Goal: Transaction & Acquisition: Purchase product/service

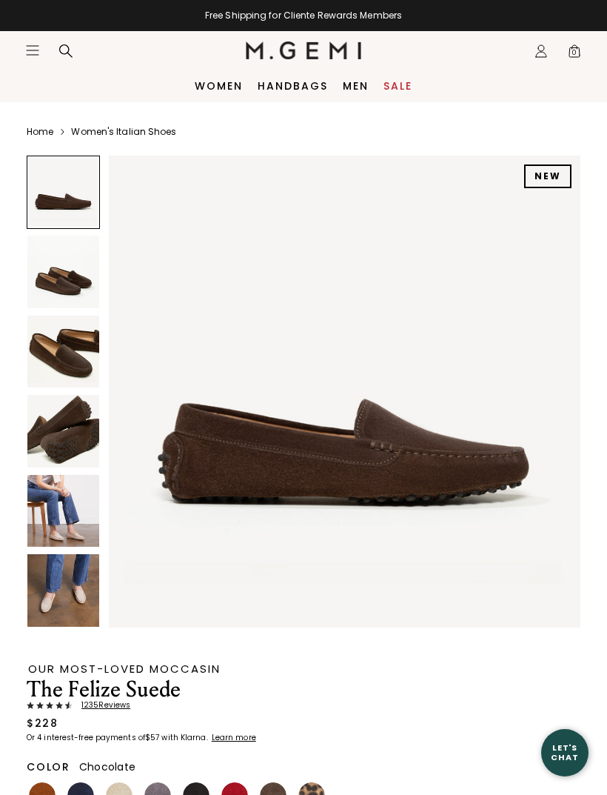
click at [61, 445] on img at bounding box center [63, 431] width 72 height 72
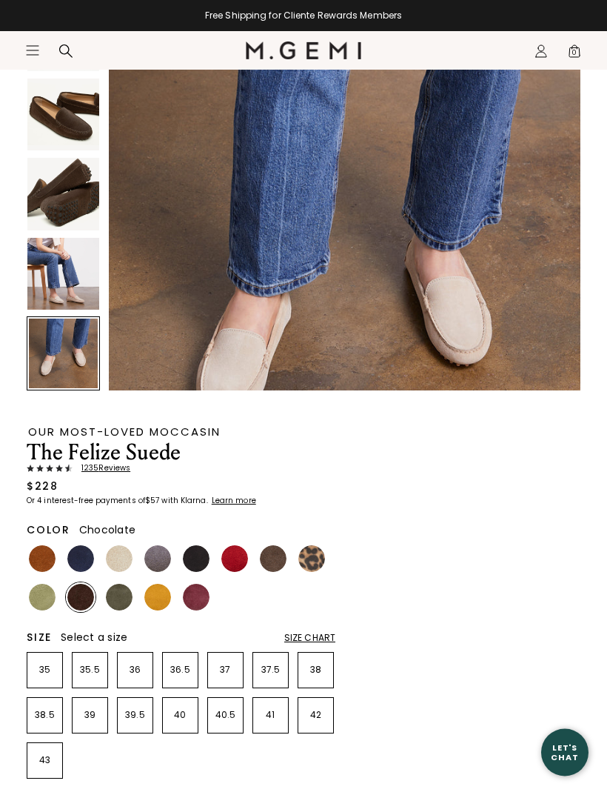
scroll to position [237, 0]
click at [39, 556] on img at bounding box center [42, 558] width 27 height 27
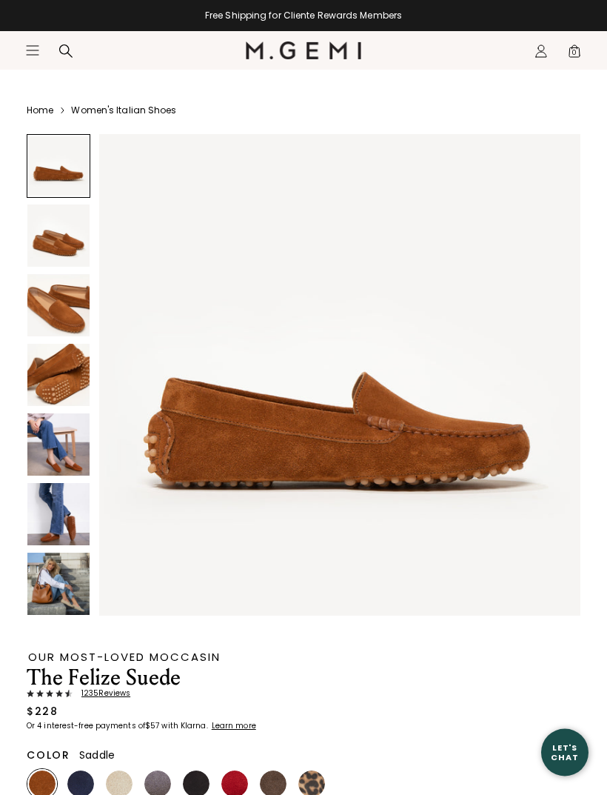
scroll to position [21, 0]
click at [64, 248] on img at bounding box center [58, 235] width 62 height 62
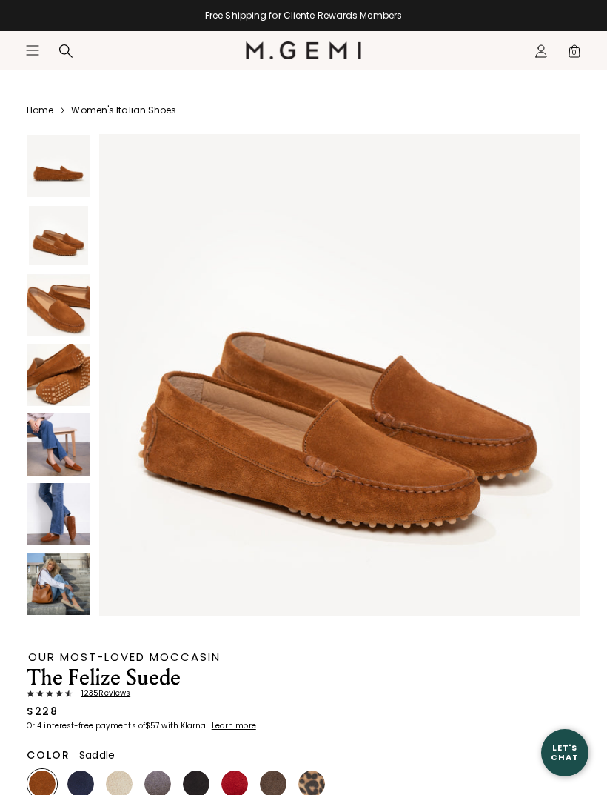
click at [57, 370] on img at bounding box center [58, 375] width 62 height 62
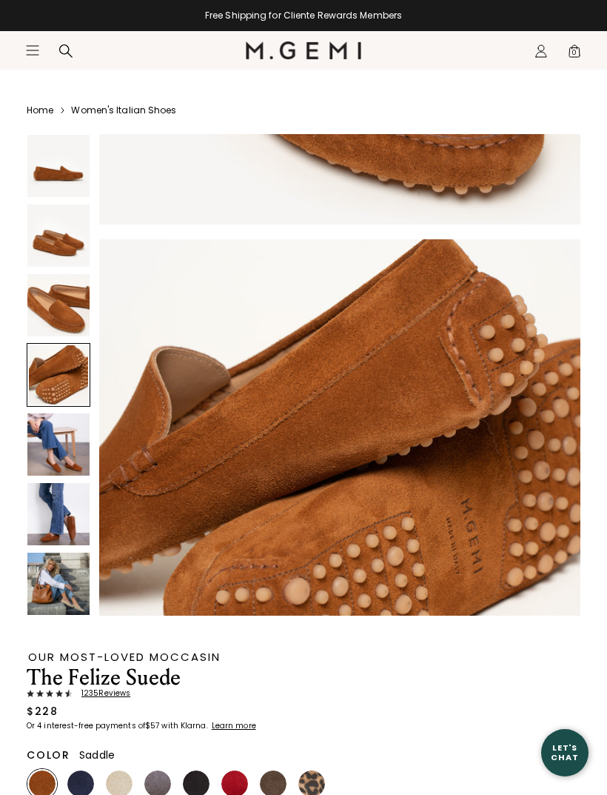
scroll to position [1489, 0]
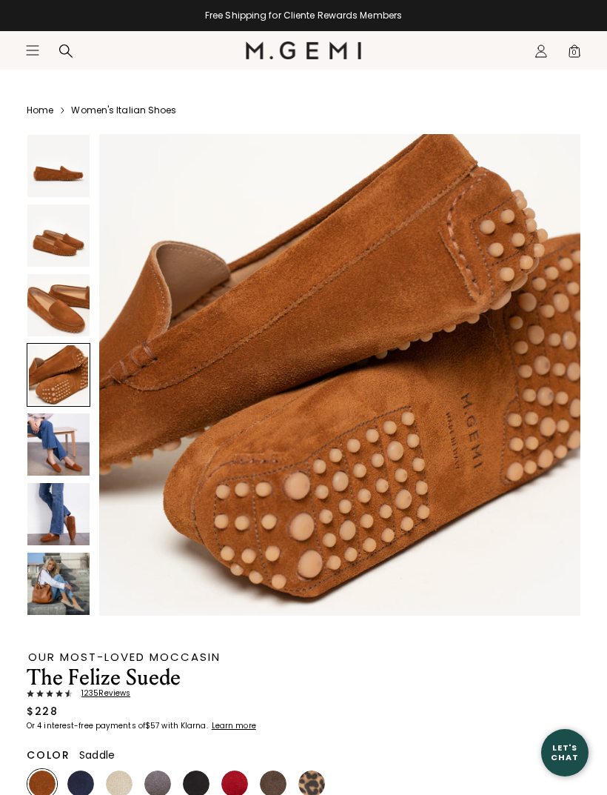
click at [61, 525] on img at bounding box center [58, 514] width 62 height 62
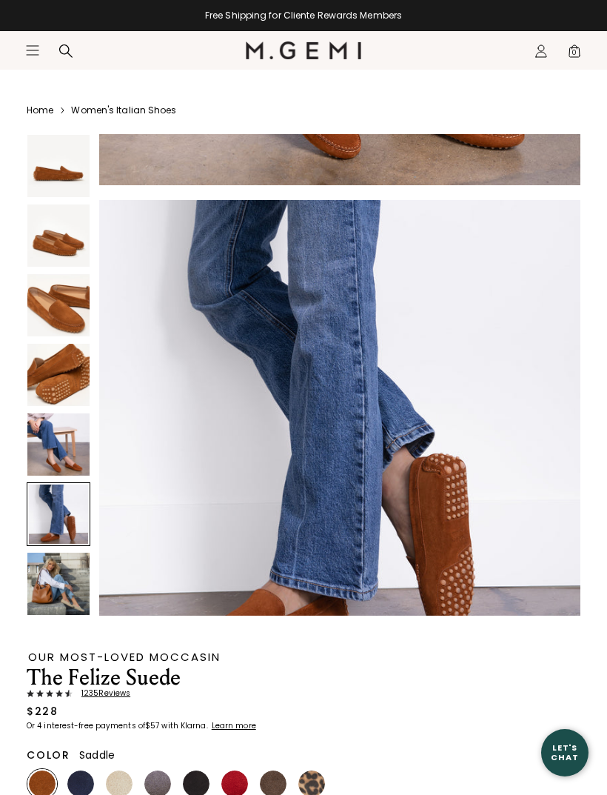
scroll to position [2481, 0]
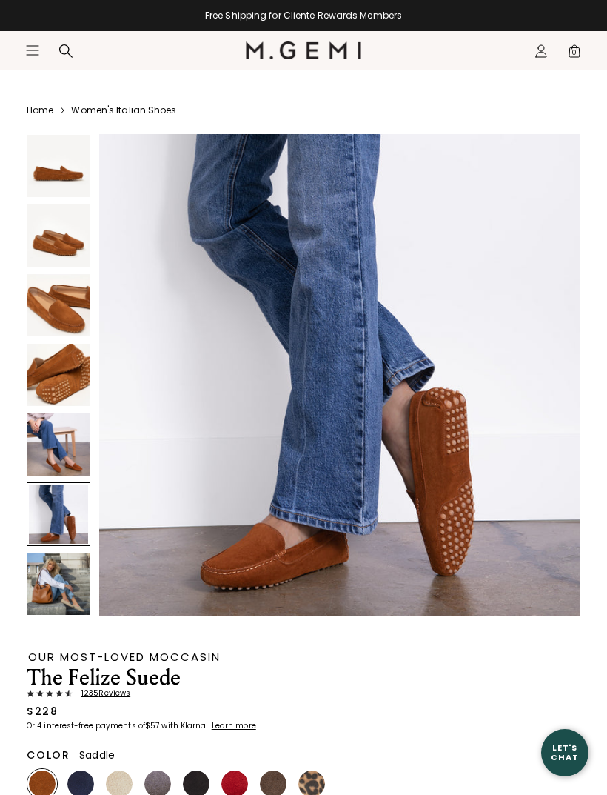
click at [56, 585] on img at bounding box center [58, 584] width 62 height 62
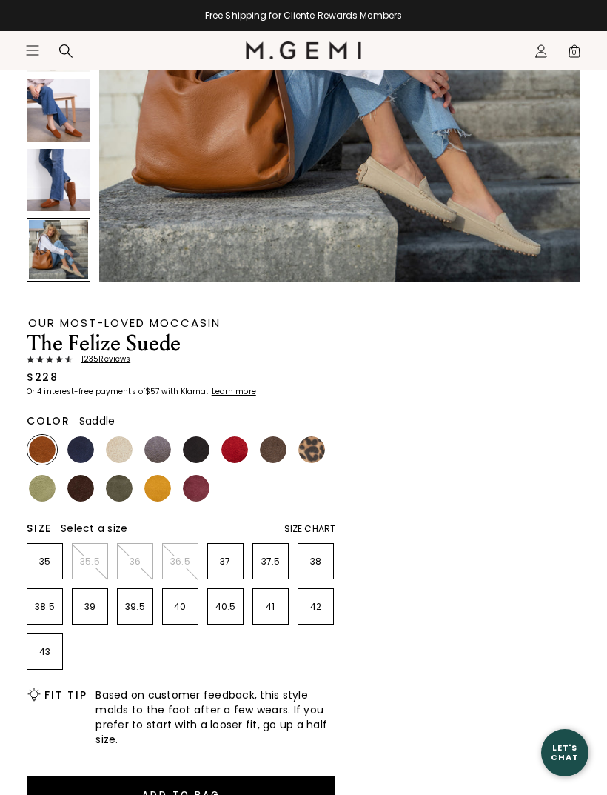
scroll to position [415, 0]
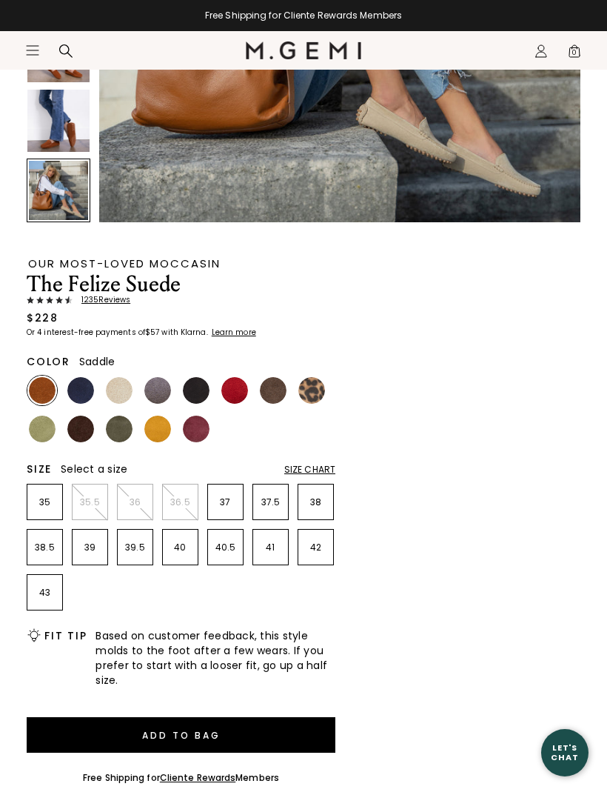
click at [311, 470] on div "Size Chart" at bounding box center [309, 470] width 51 height 12
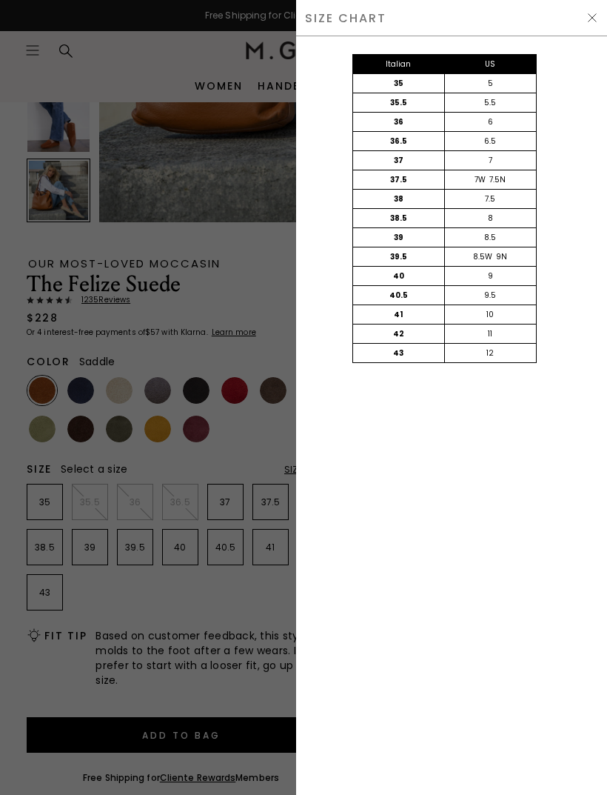
click at [589, 21] on img at bounding box center [593, 18] width 12 height 12
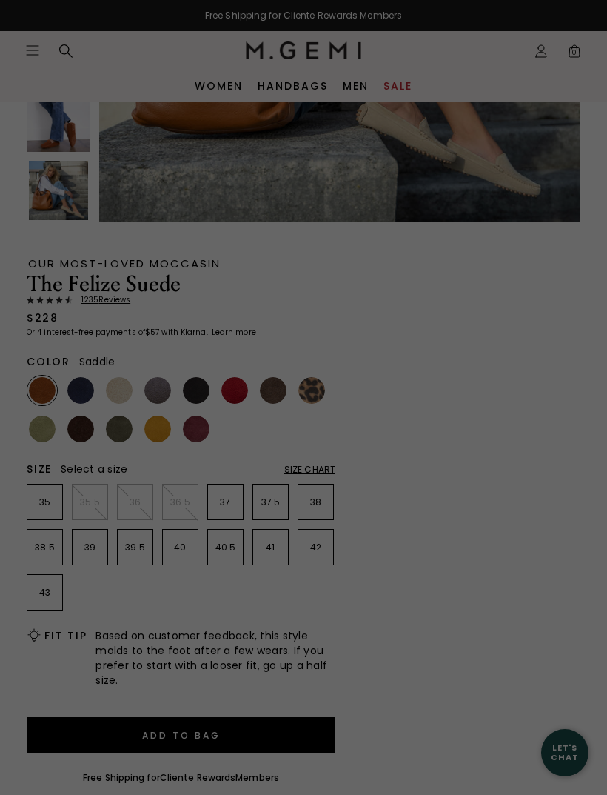
scroll to position [415, 0]
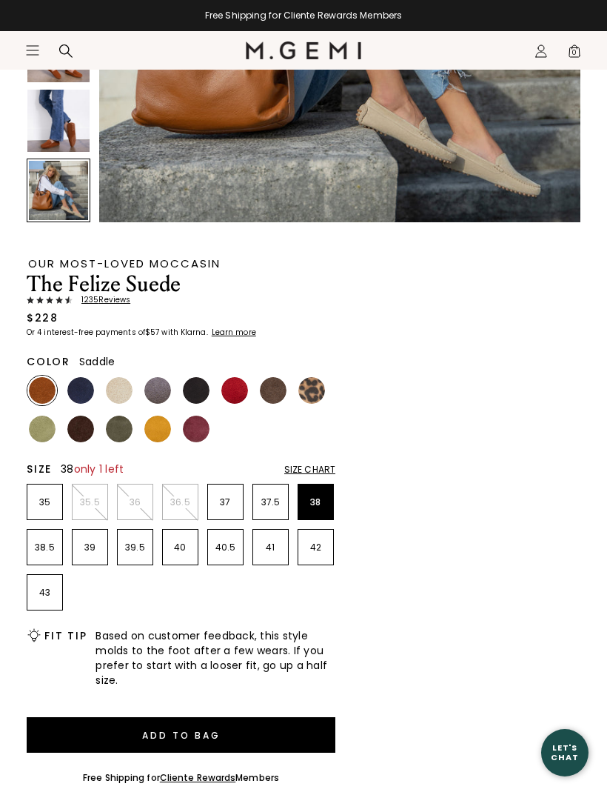
click at [323, 506] on p "38" at bounding box center [316, 502] width 35 height 12
click at [201, 433] on img at bounding box center [196, 429] width 27 height 27
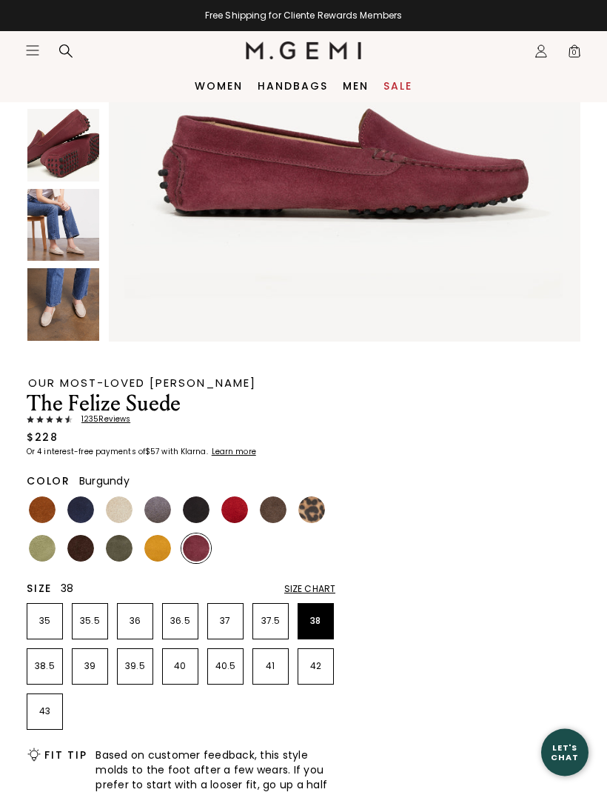
scroll to position [286, 0]
click at [84, 553] on img at bounding box center [80, 548] width 27 height 27
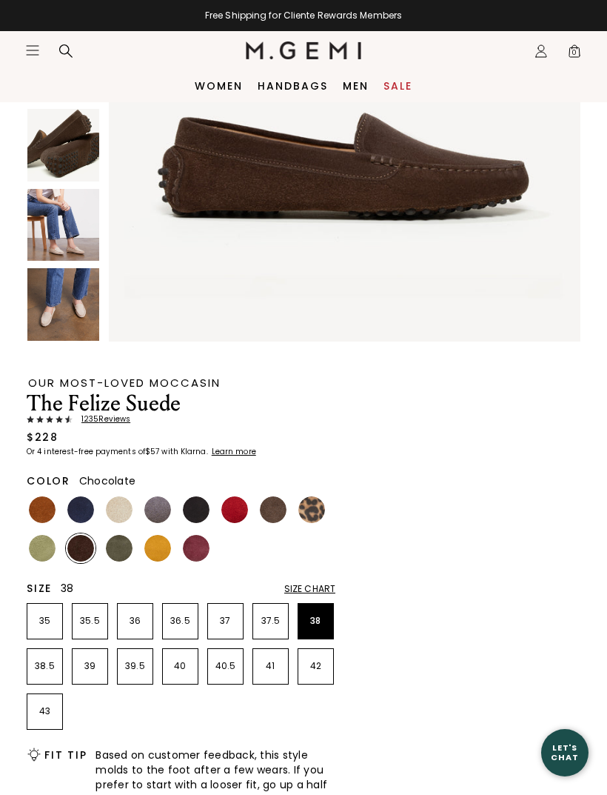
click at [276, 512] on img at bounding box center [273, 509] width 27 height 27
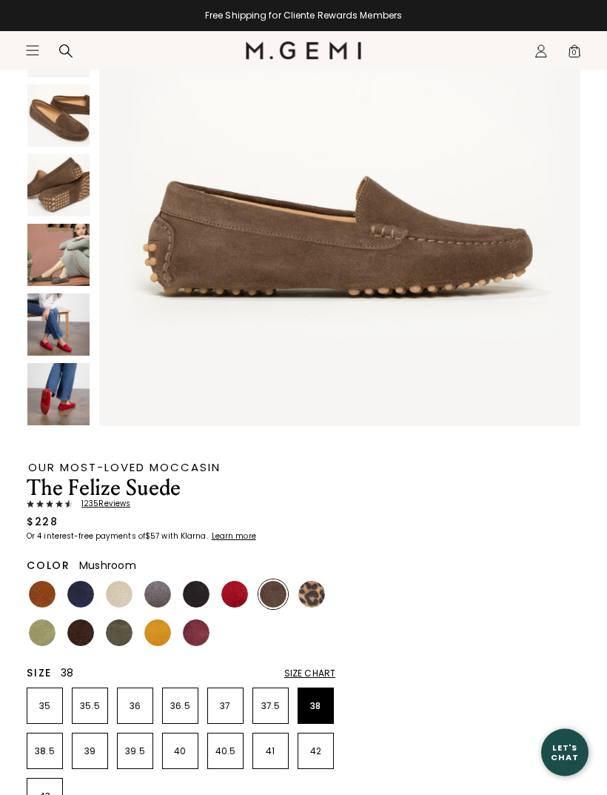
scroll to position [222, 0]
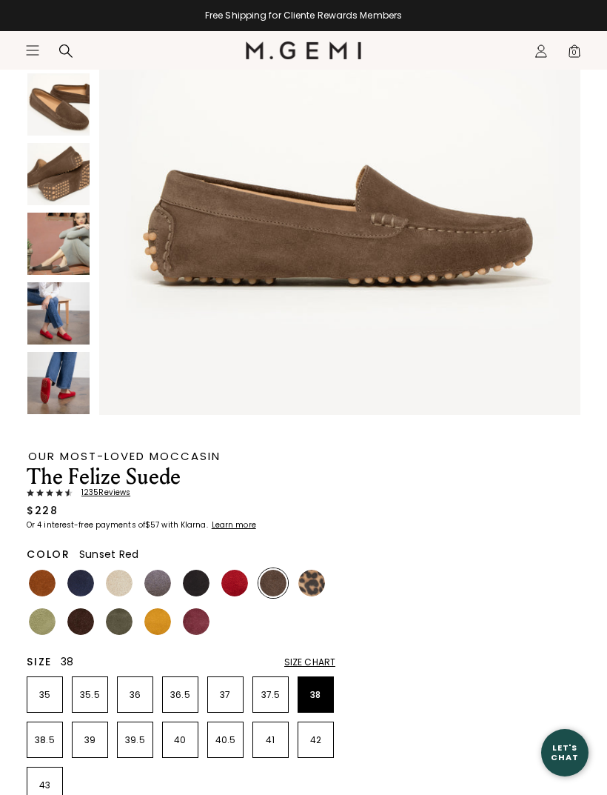
click at [236, 587] on img at bounding box center [234, 583] width 27 height 27
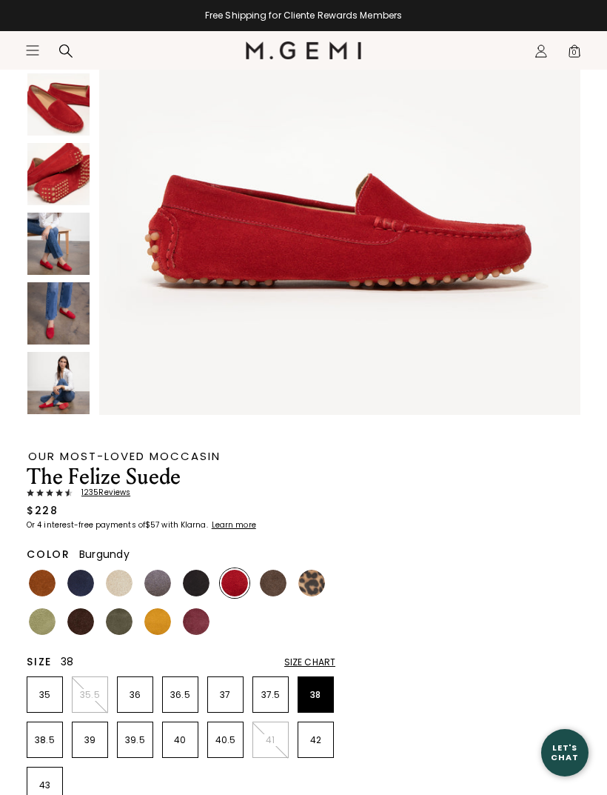
click at [199, 623] on img at bounding box center [196, 621] width 27 height 27
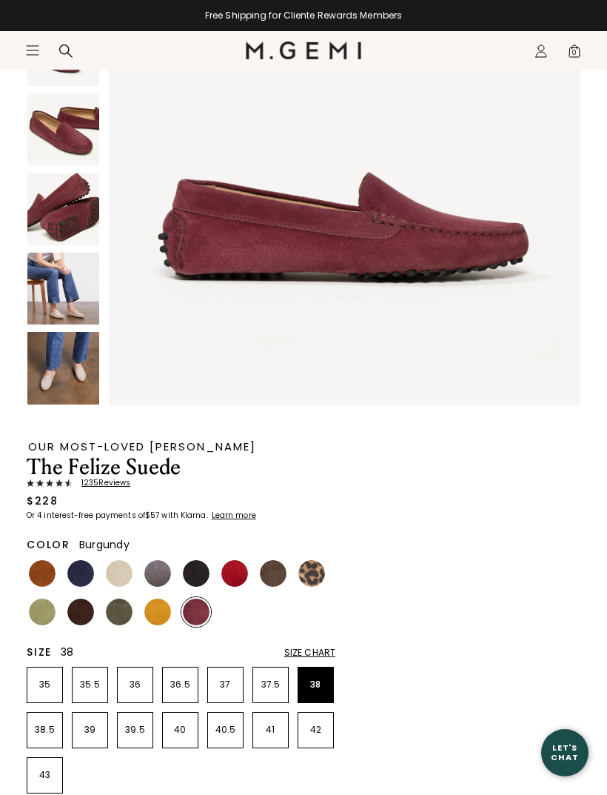
click at [46, 573] on img at bounding box center [42, 573] width 27 height 27
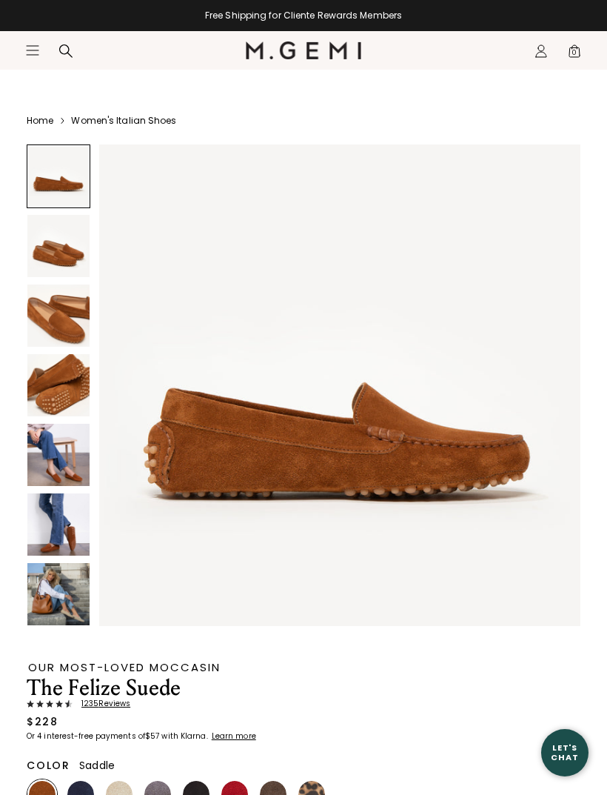
scroll to position [12, 0]
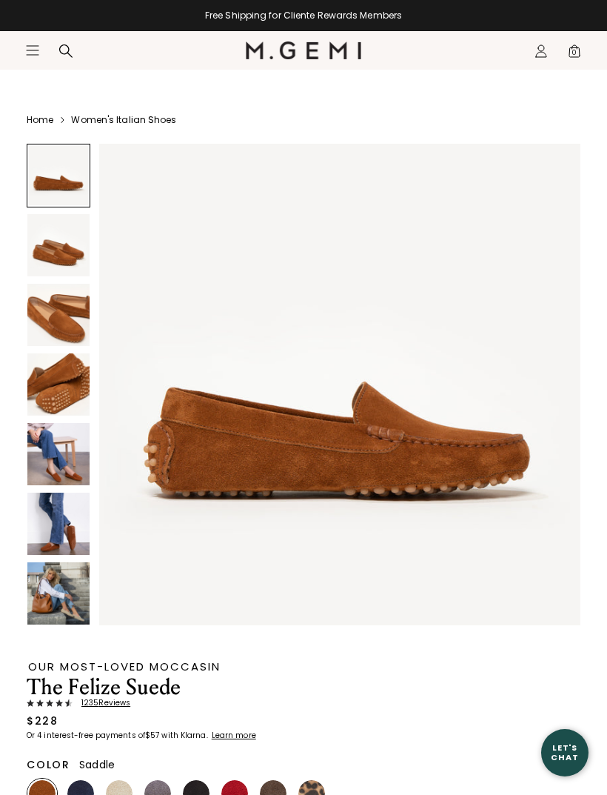
click at [60, 315] on img at bounding box center [58, 315] width 62 height 62
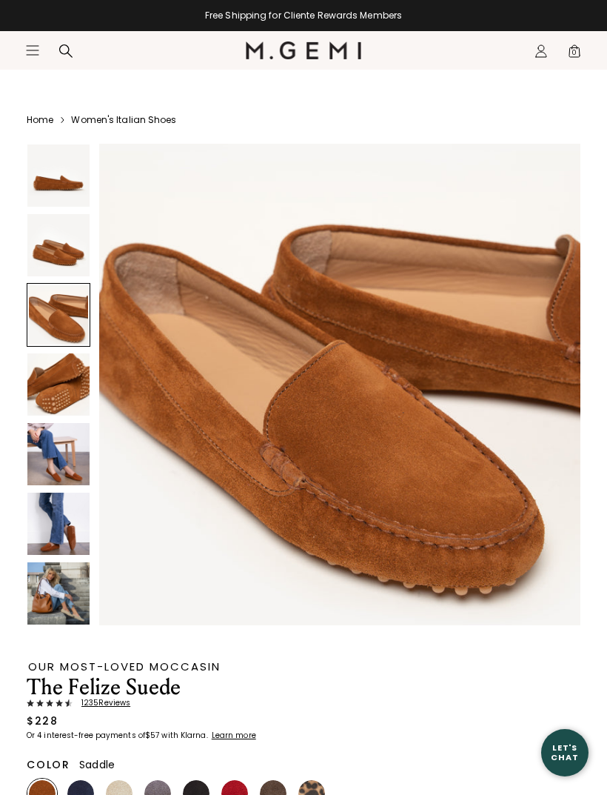
click at [64, 258] on img at bounding box center [58, 245] width 62 height 62
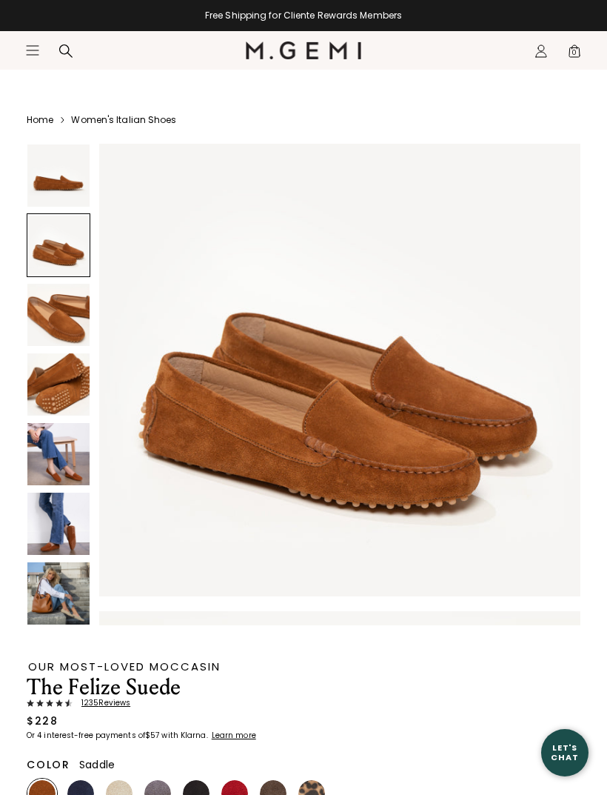
scroll to position [496, 0]
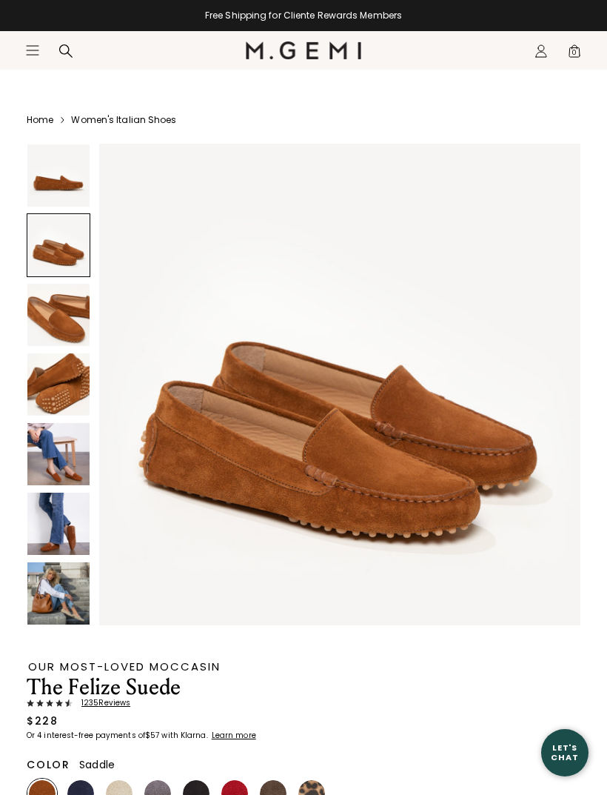
click at [56, 241] on div at bounding box center [59, 245] width 64 height 64
click at [53, 320] on img at bounding box center [58, 315] width 62 height 62
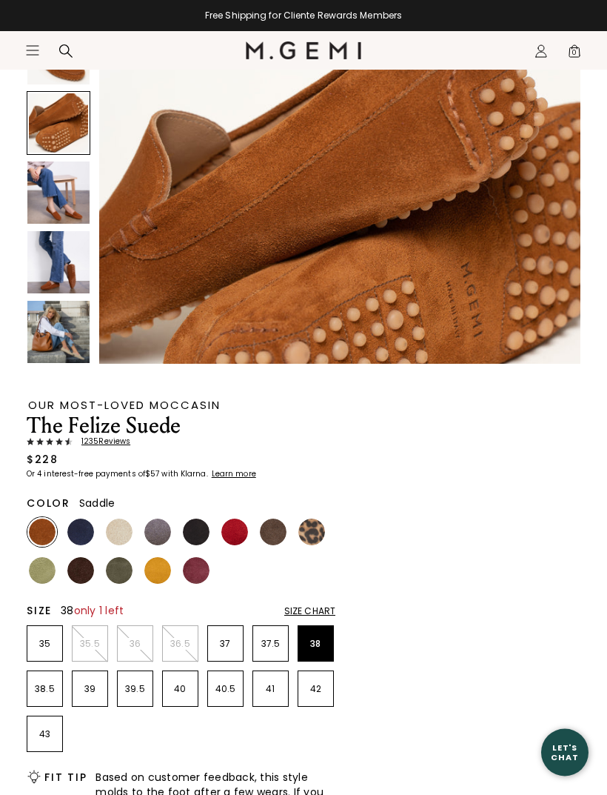
scroll to position [273, 0]
click at [152, 573] on img at bounding box center [157, 570] width 27 height 27
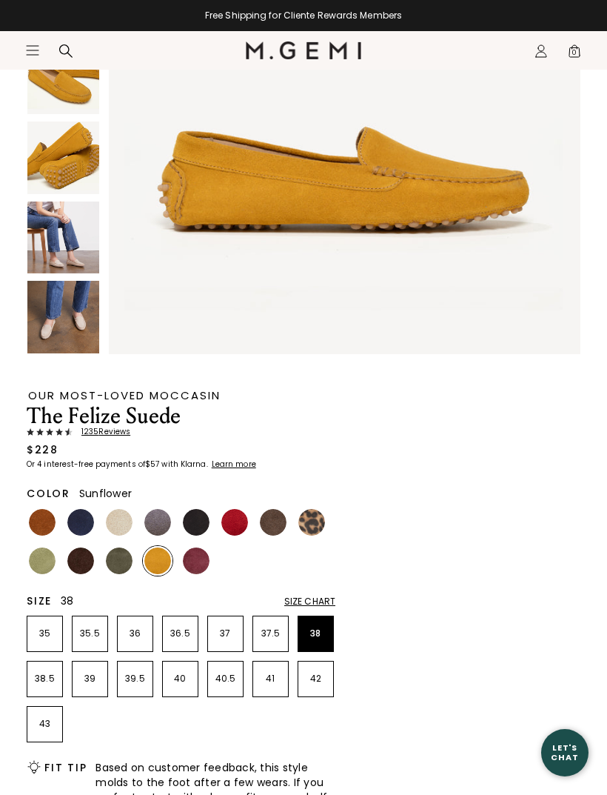
click at [278, 521] on img at bounding box center [273, 522] width 27 height 27
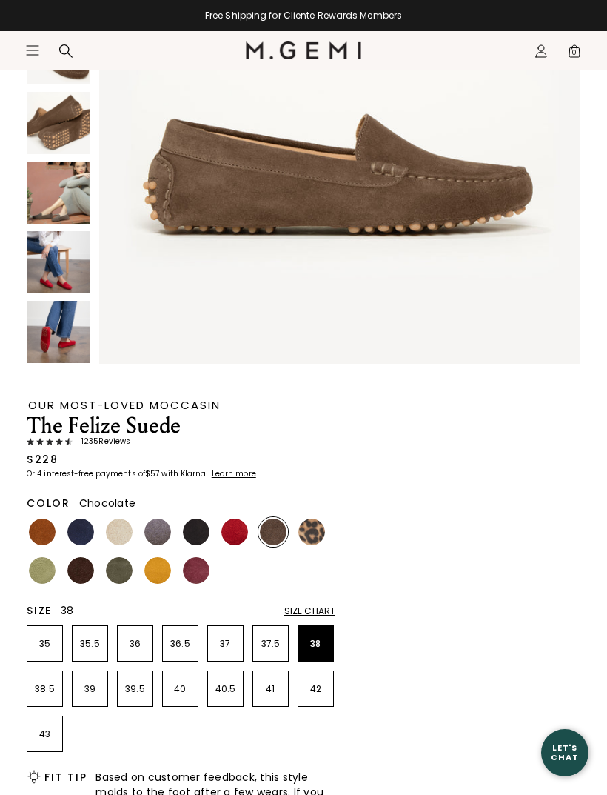
click at [89, 574] on img at bounding box center [80, 570] width 27 height 27
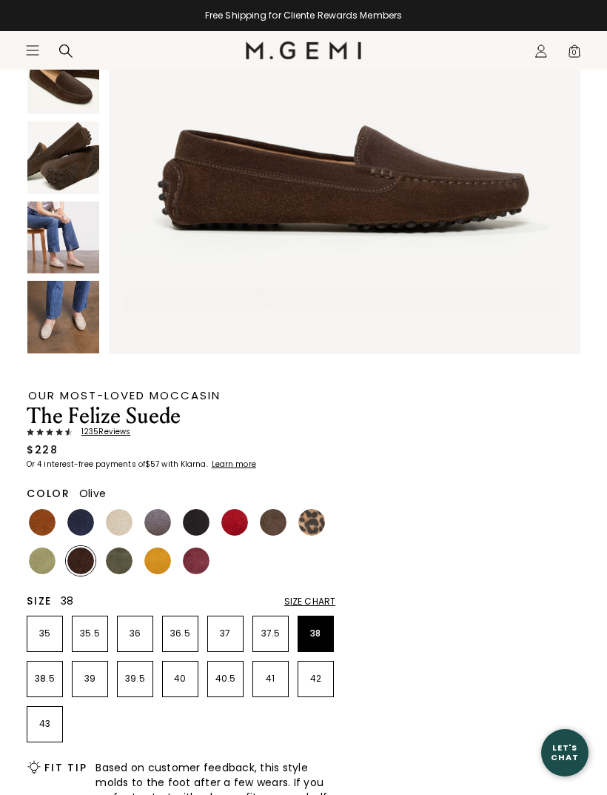
click at [117, 564] on img at bounding box center [119, 560] width 27 height 27
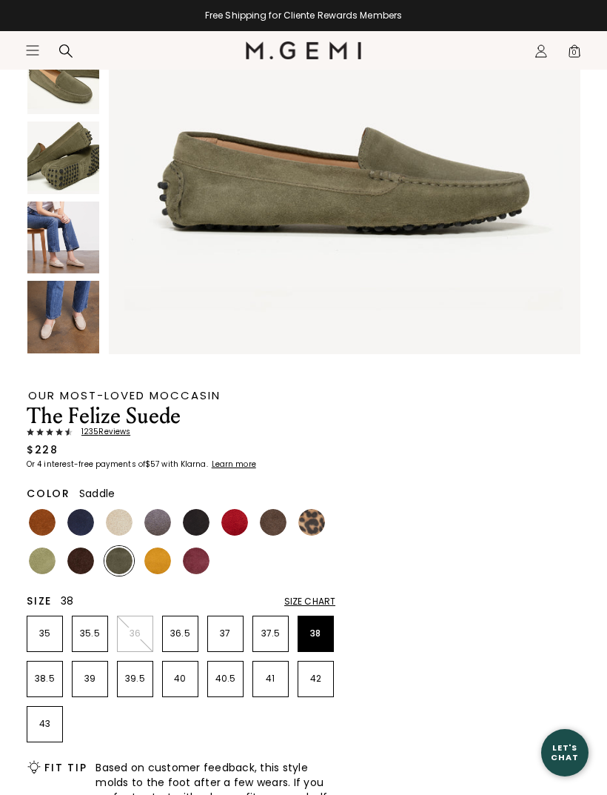
click at [46, 513] on img at bounding box center [42, 522] width 27 height 27
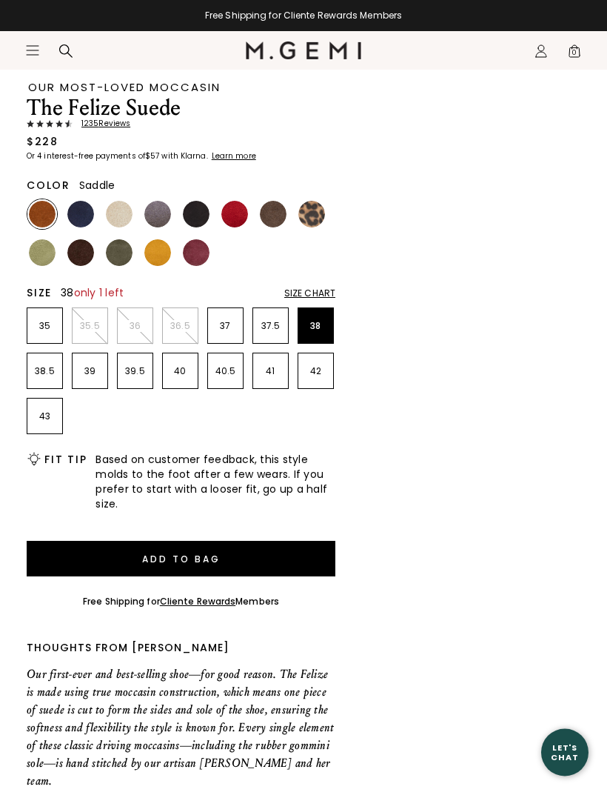
click at [190, 561] on button "Add to Bag" at bounding box center [181, 559] width 309 height 36
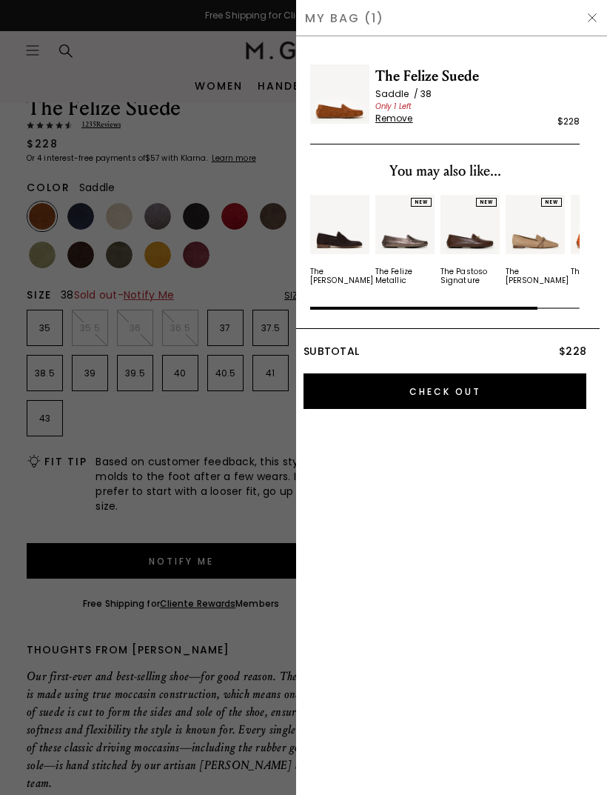
click at [593, 22] on img at bounding box center [593, 18] width 12 height 12
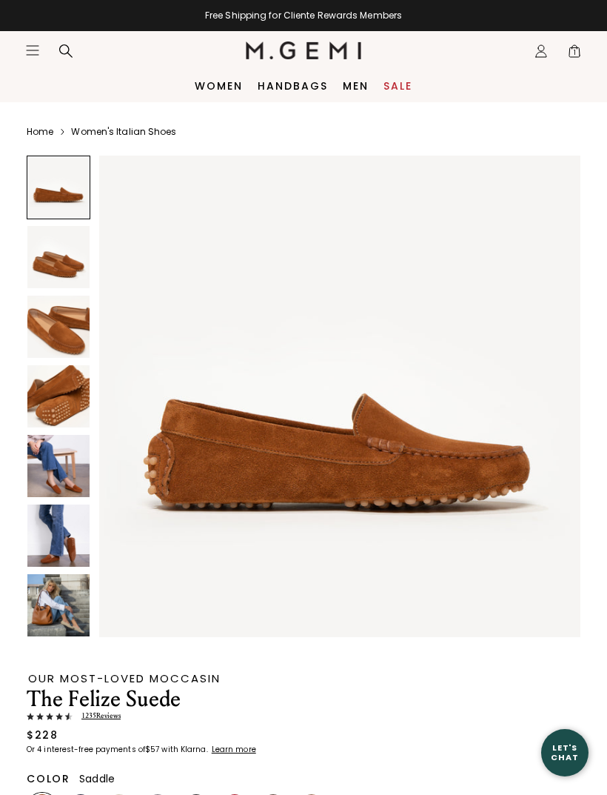
click at [33, 51] on icon "Icons/20x20/hamburger@2x" at bounding box center [32, 50] width 15 height 15
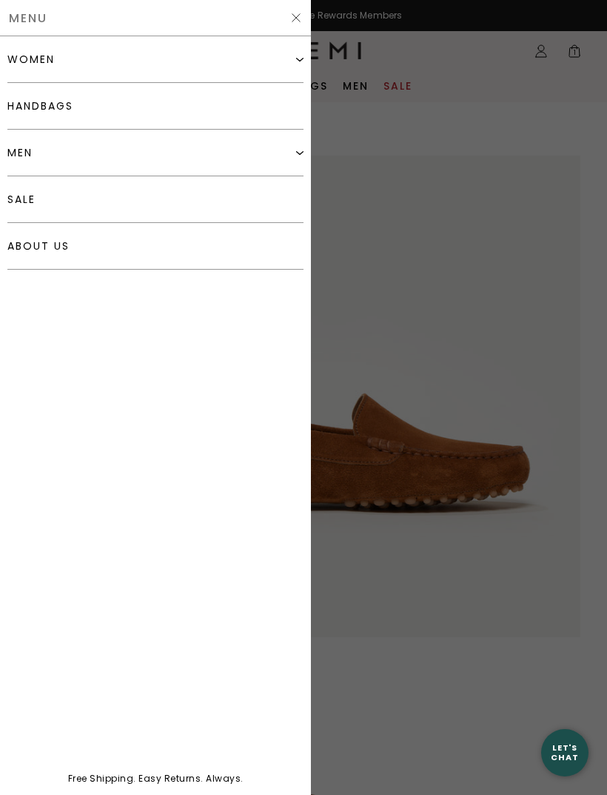
click at [31, 107] on link "handbags" at bounding box center [155, 106] width 296 height 47
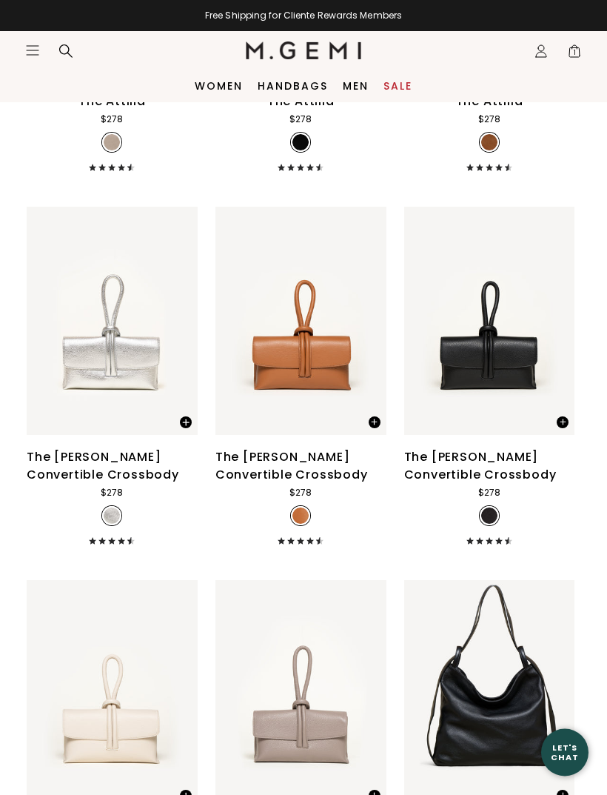
scroll to position [2177, 0]
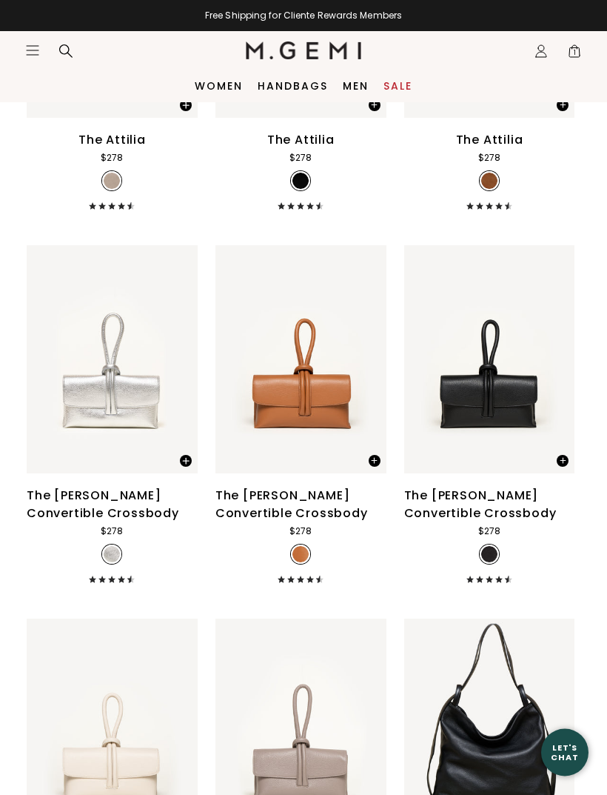
click at [284, 487] on div "The [PERSON_NAME] Convertible Crossbody" at bounding box center [301, 505] width 171 height 36
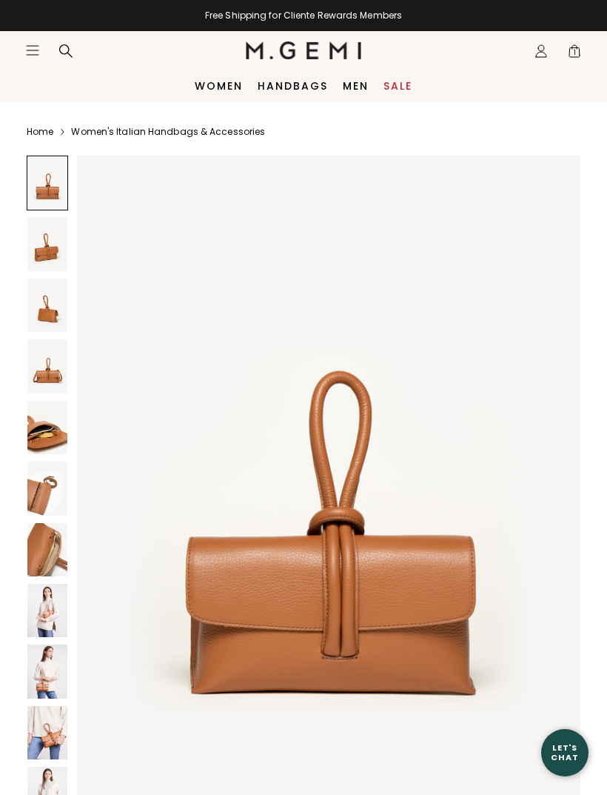
click at [51, 253] on img at bounding box center [47, 243] width 40 height 53
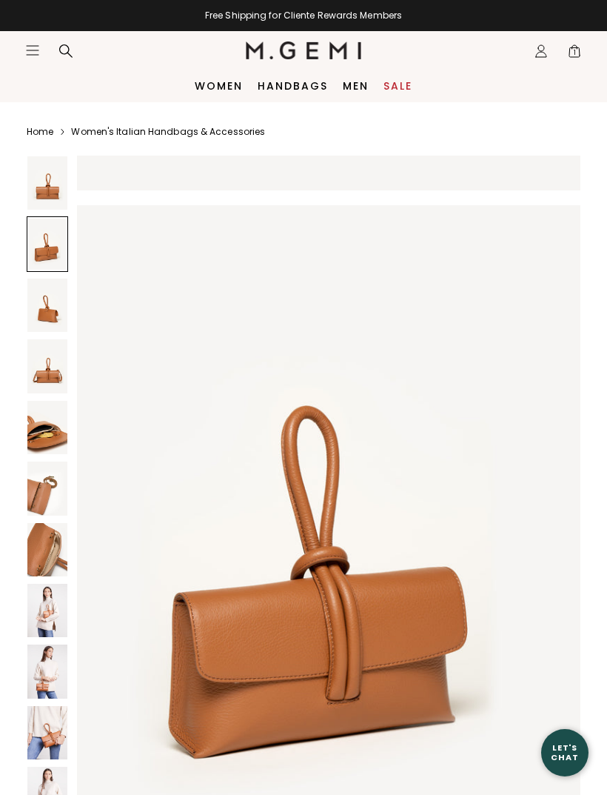
scroll to position [686, 0]
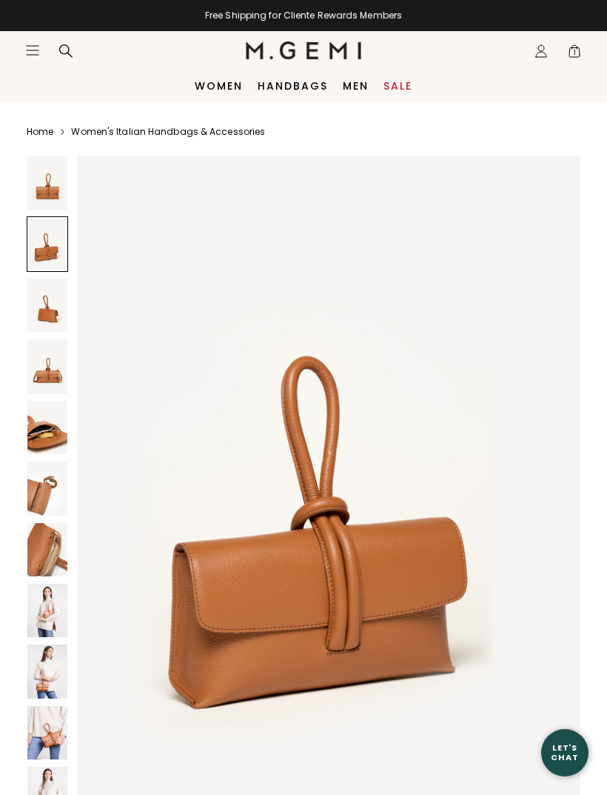
click at [46, 311] on img at bounding box center [47, 305] width 40 height 53
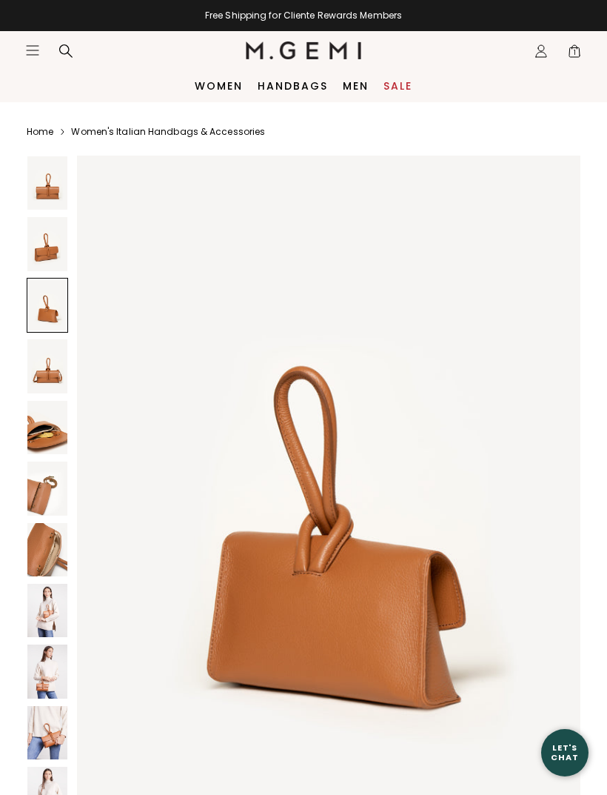
click at [44, 376] on img at bounding box center [47, 365] width 40 height 53
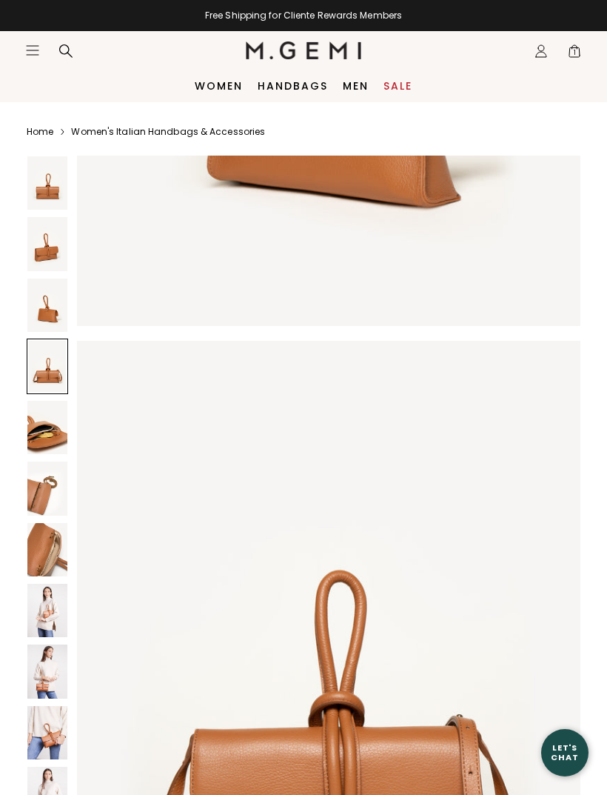
scroll to position [2059, 0]
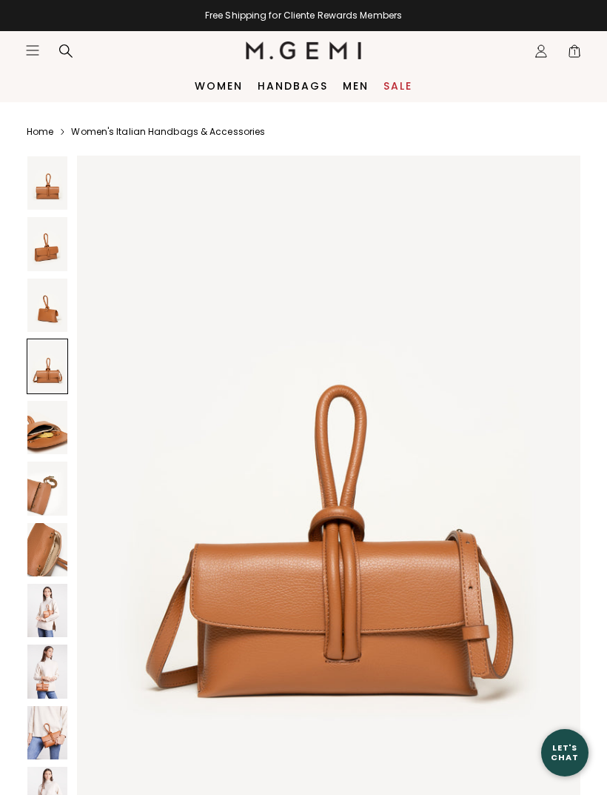
click at [51, 430] on img at bounding box center [47, 427] width 40 height 53
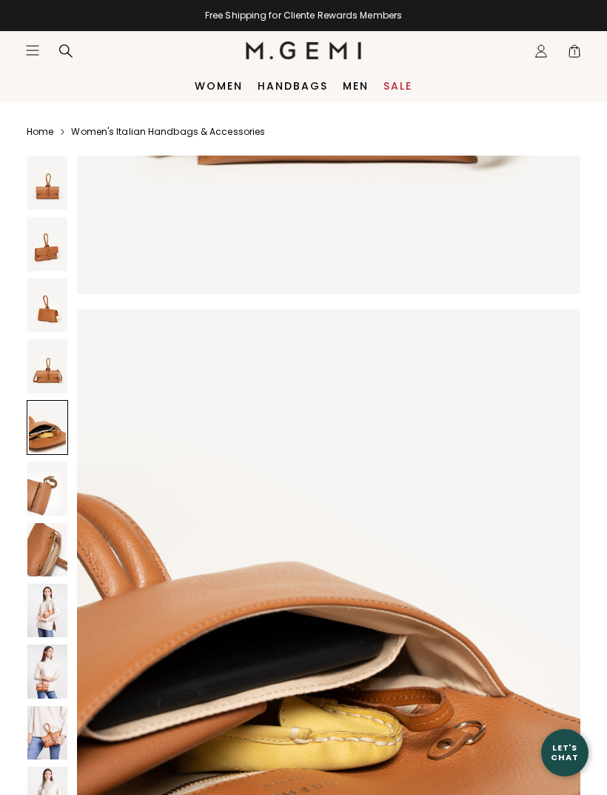
scroll to position [2744, 0]
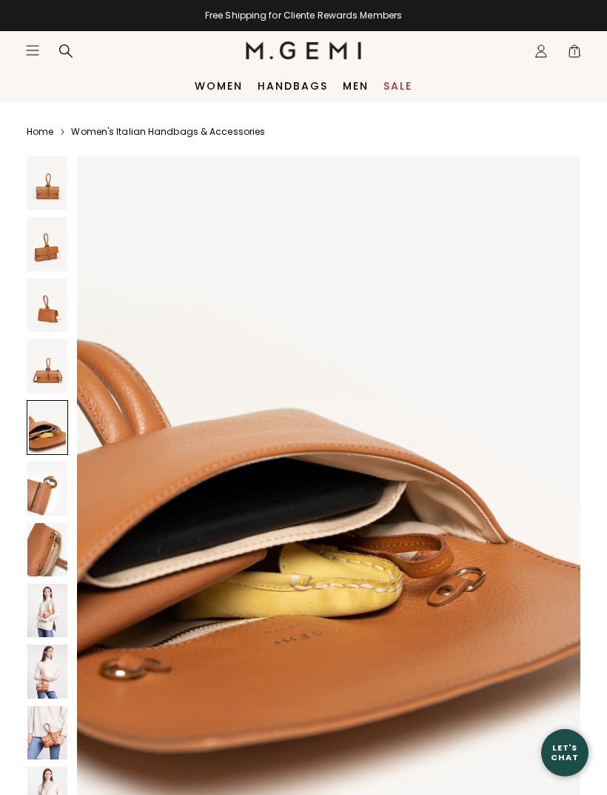
click at [41, 559] on img at bounding box center [47, 549] width 40 height 53
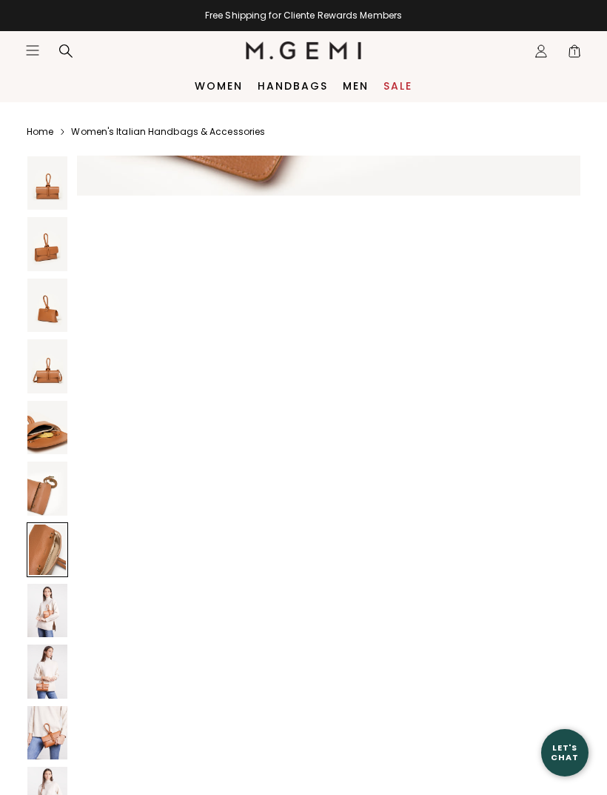
scroll to position [4116, 0]
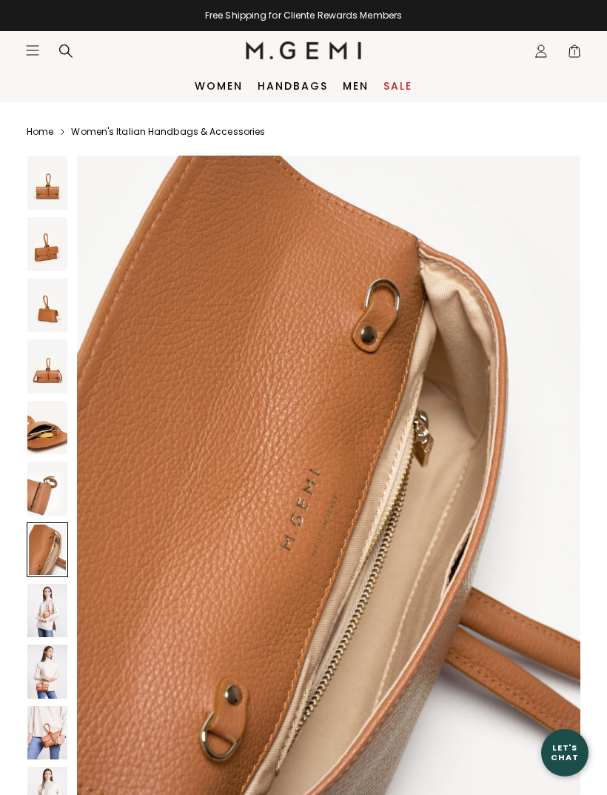
click at [44, 559] on div at bounding box center [47, 549] width 41 height 55
click at [47, 631] on img at bounding box center [47, 610] width 40 height 53
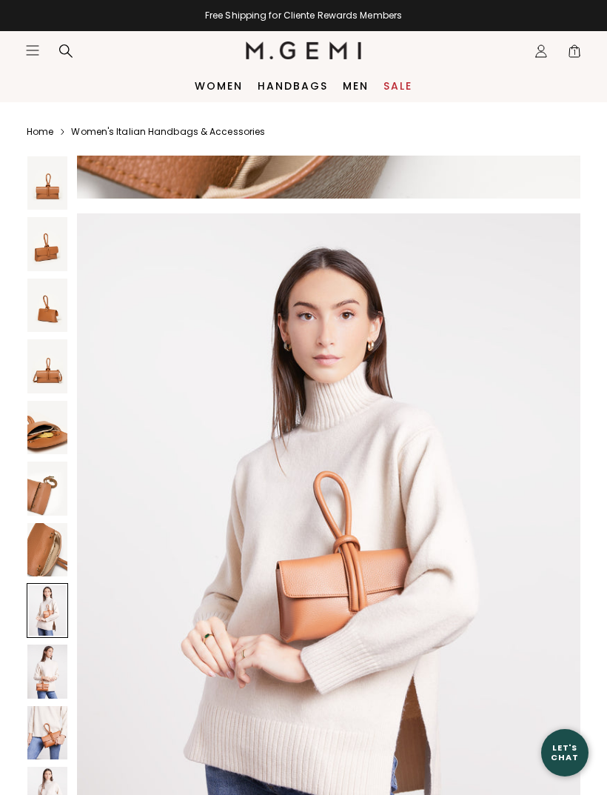
scroll to position [4803, 0]
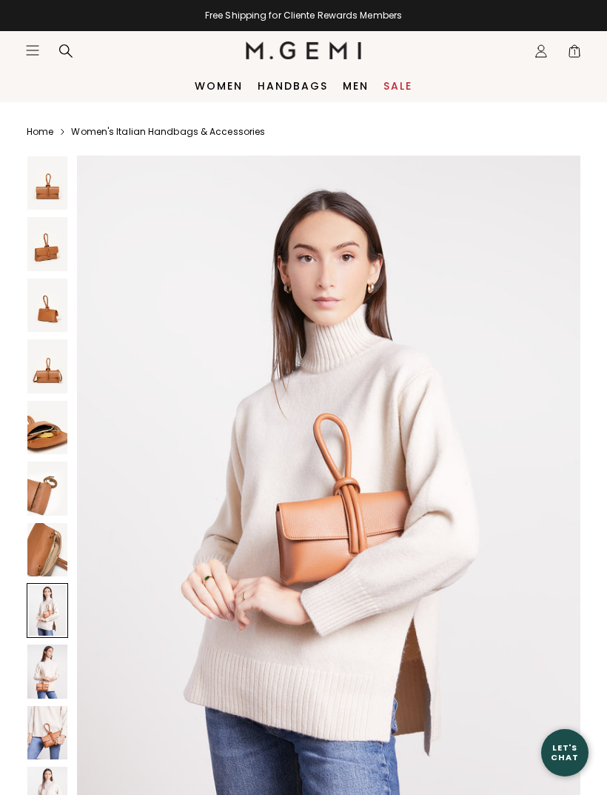
click at [47, 677] on img at bounding box center [47, 670] width 40 height 53
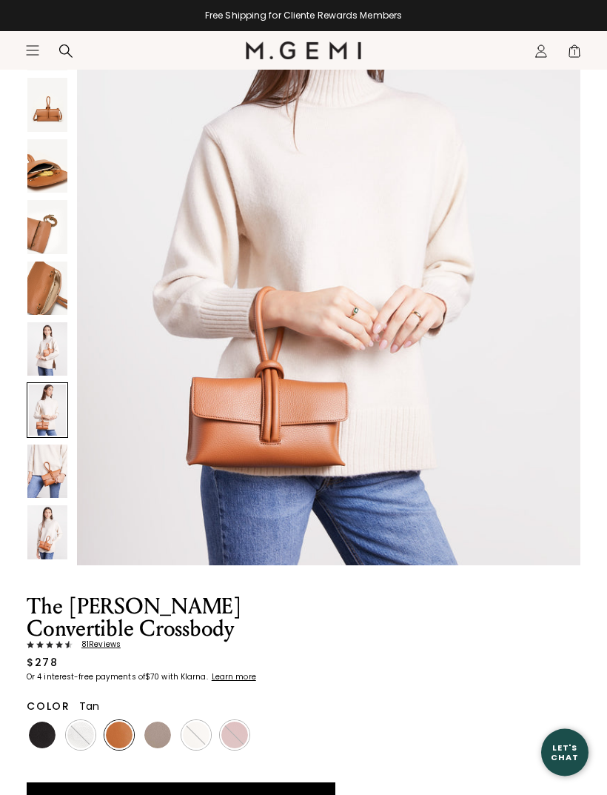
scroll to position [261, 0]
click at [51, 547] on img at bounding box center [47, 531] width 40 height 53
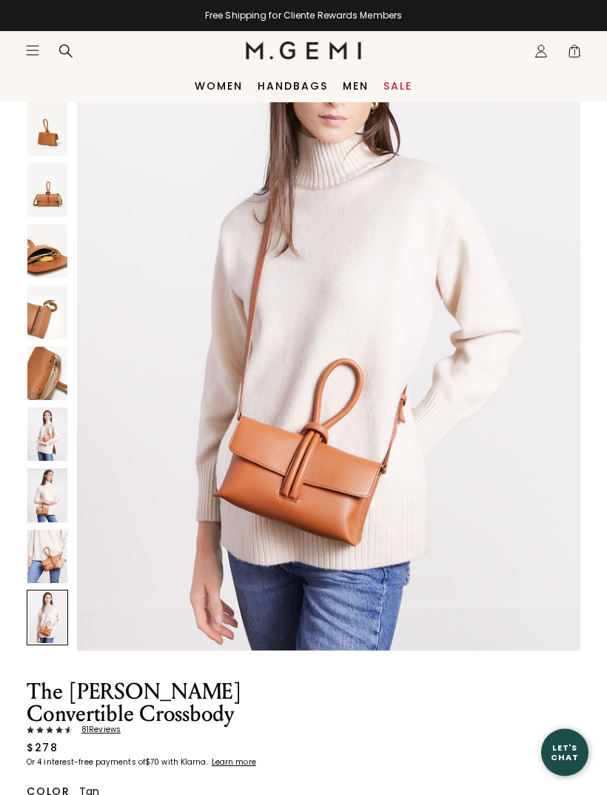
scroll to position [0, 0]
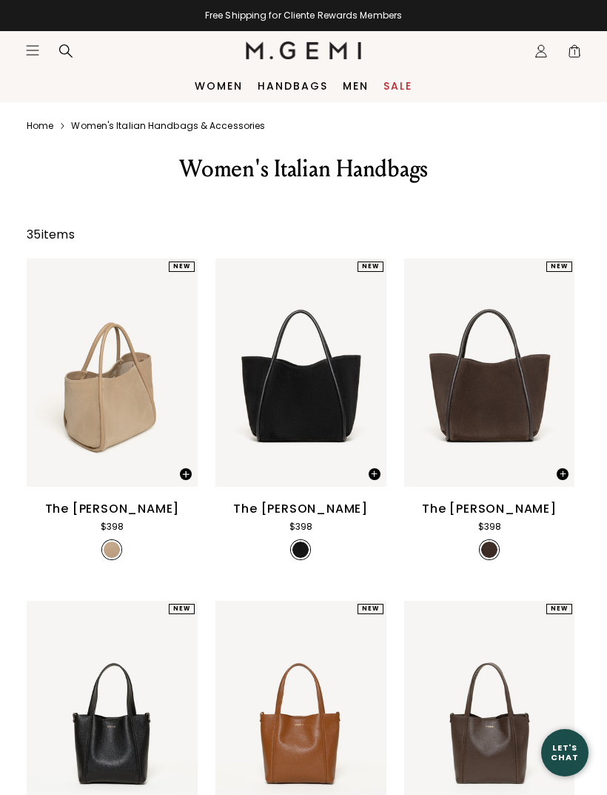
click at [501, 515] on div "The Ursula Tote" at bounding box center [489, 509] width 135 height 18
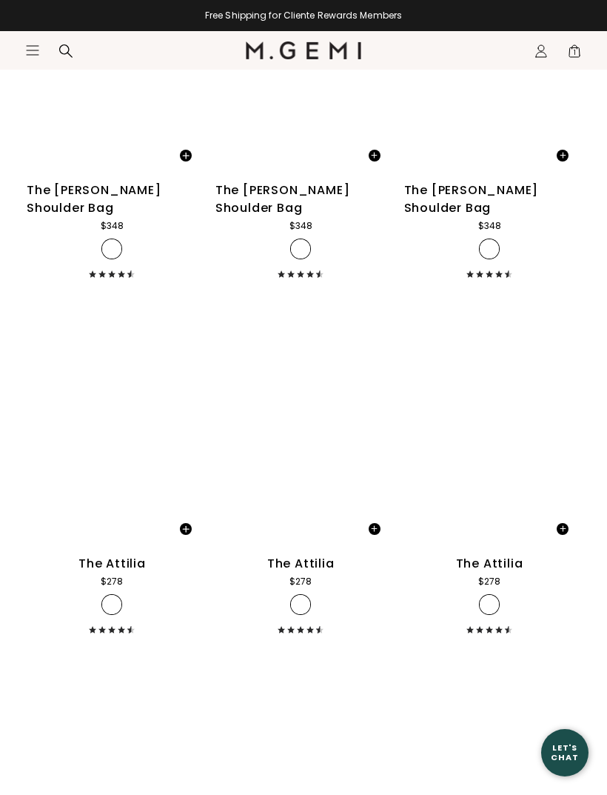
scroll to position [1942, 0]
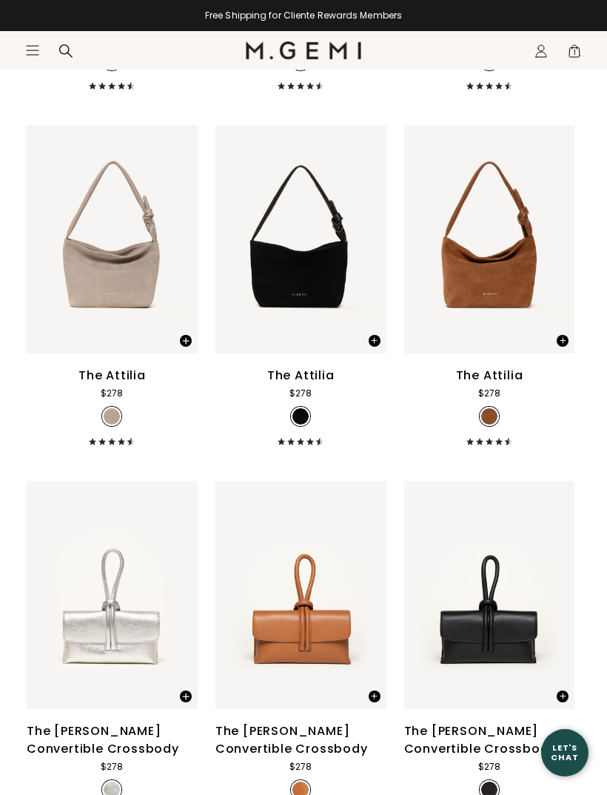
click at [496, 367] on div "The Attilia" at bounding box center [489, 376] width 67 height 18
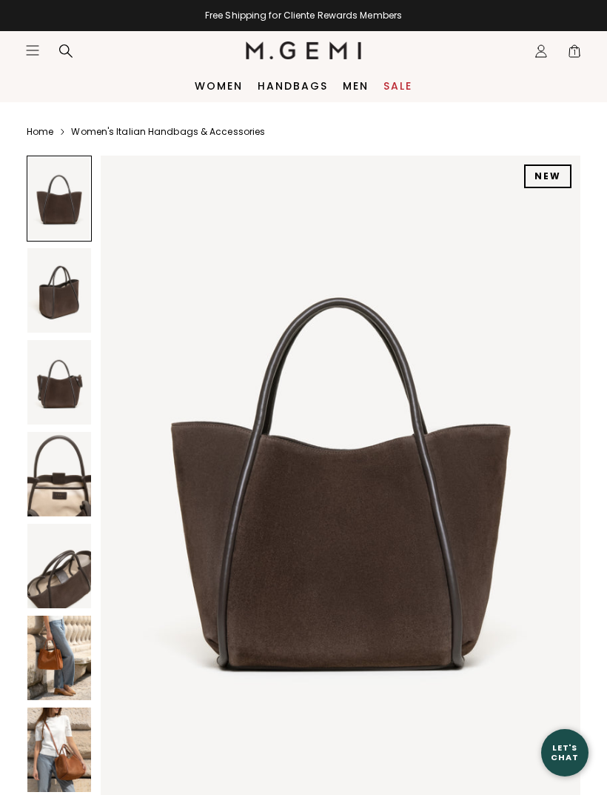
click at [65, 667] on img at bounding box center [59, 658] width 64 height 84
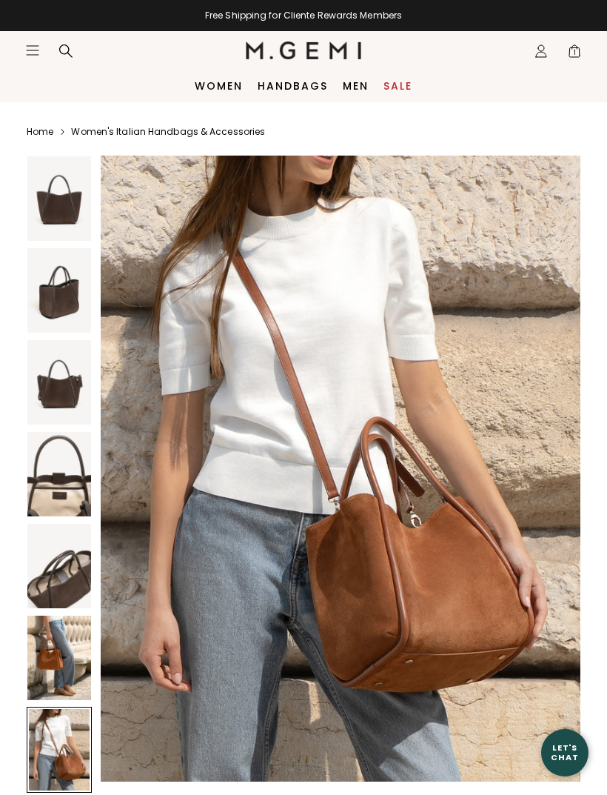
scroll to position [3965, 0]
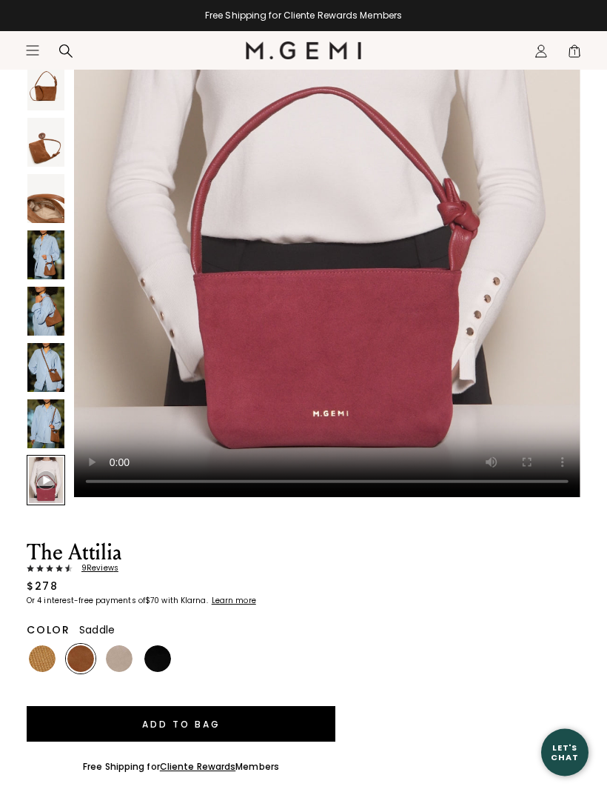
scroll to position [320, 0]
click at [46, 310] on img at bounding box center [45, 311] width 37 height 49
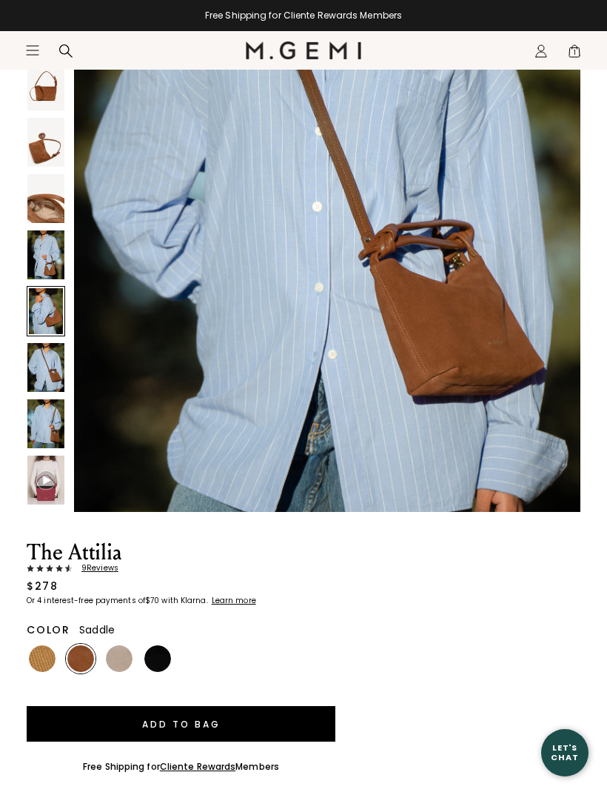
scroll to position [5527, 0]
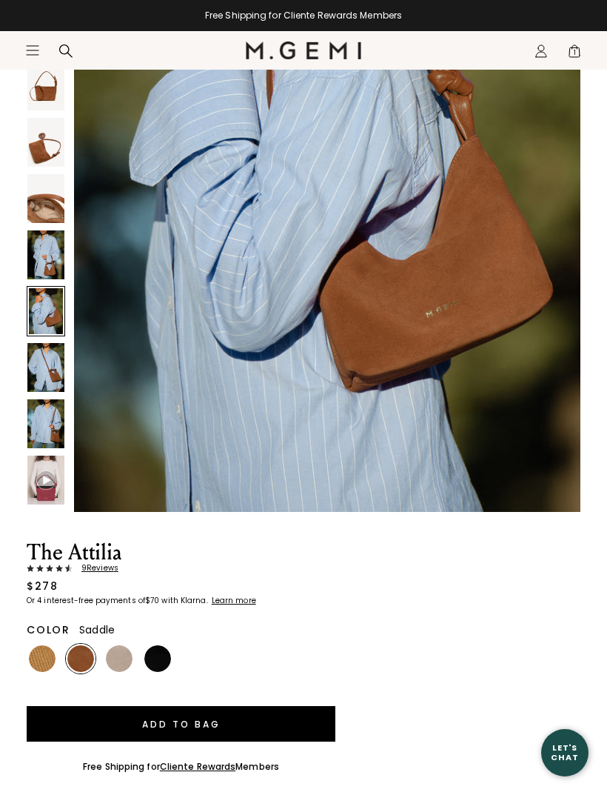
click at [176, 720] on button "Add to Bag" at bounding box center [181, 724] width 309 height 36
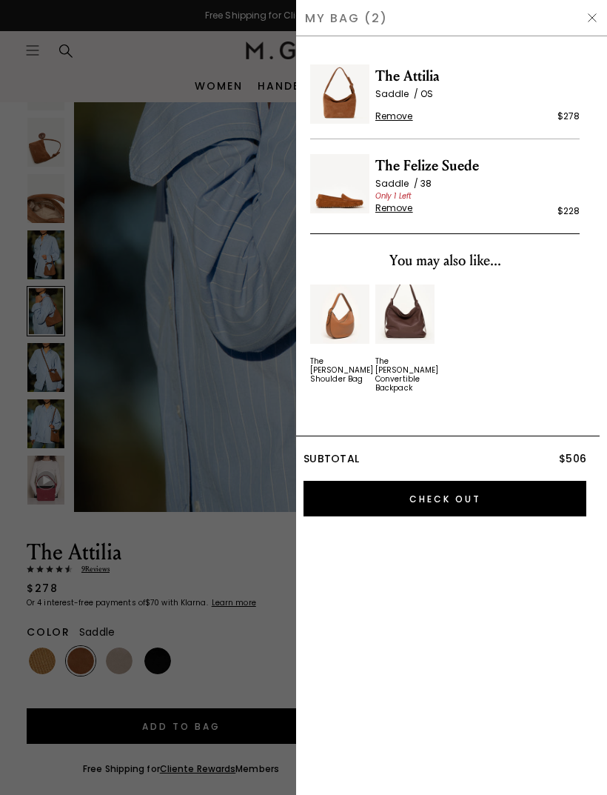
scroll to position [0, 0]
click at [597, 20] on img at bounding box center [593, 18] width 12 height 12
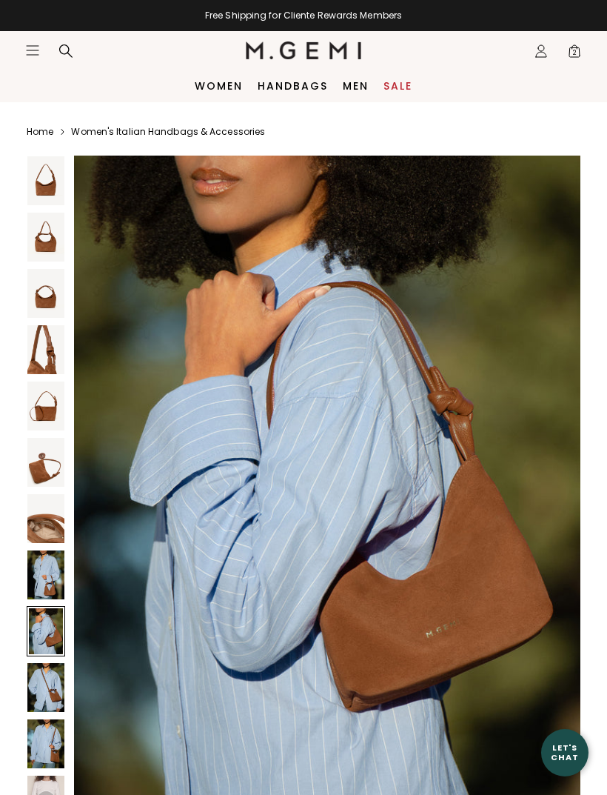
scroll to position [320, 0]
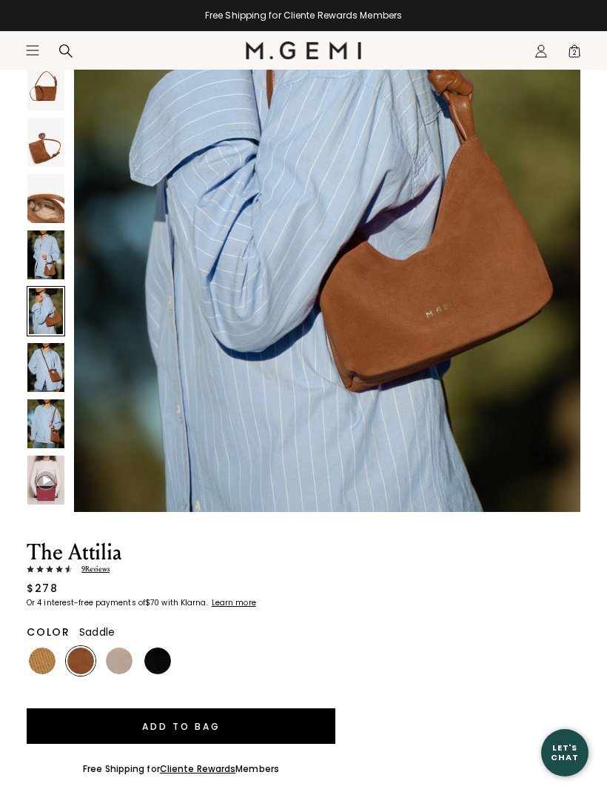
click at [37, 44] on icon "Icons/20x20/hamburger@2x" at bounding box center [32, 50] width 15 height 15
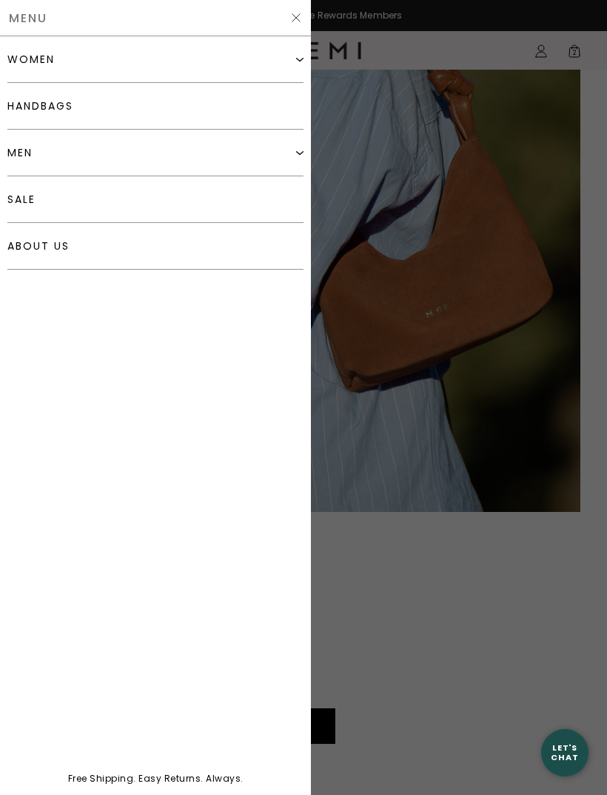
click at [33, 201] on link "sale" at bounding box center [155, 199] width 296 height 47
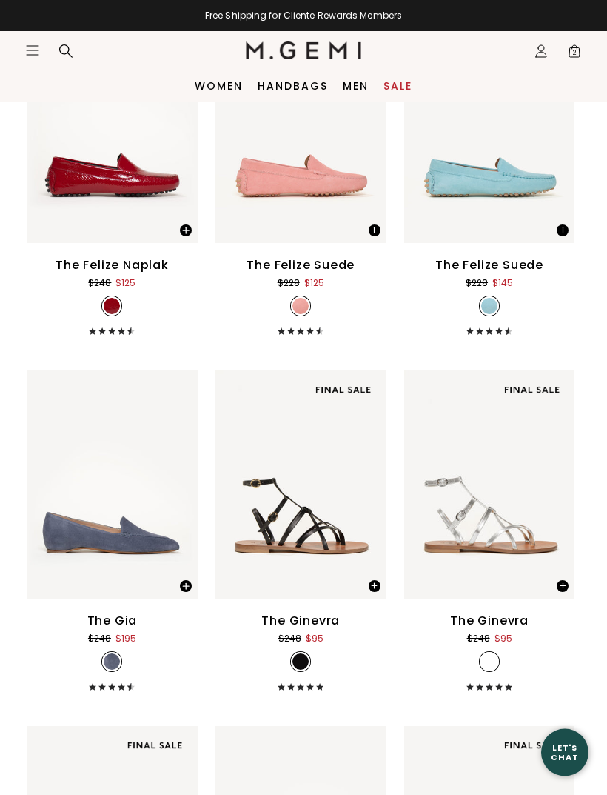
scroll to position [10239, 0]
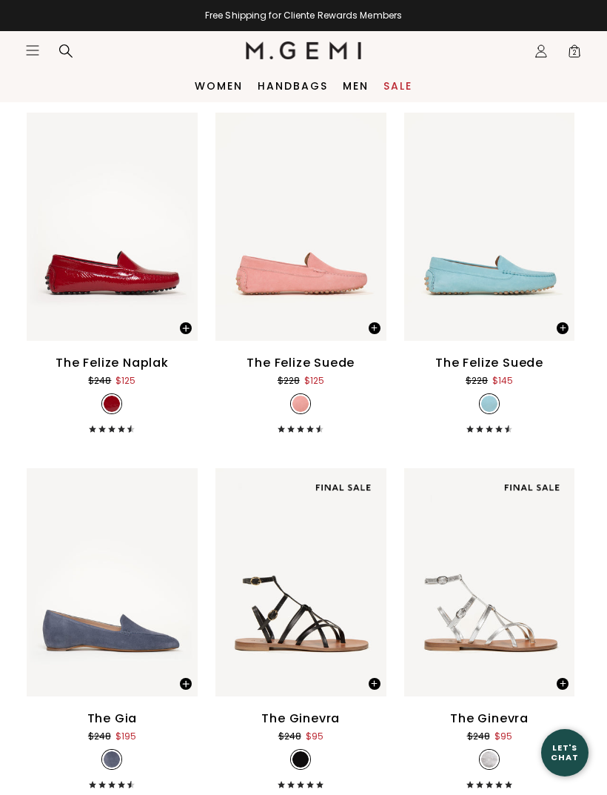
click at [569, 53] on span "2" at bounding box center [574, 54] width 15 height 15
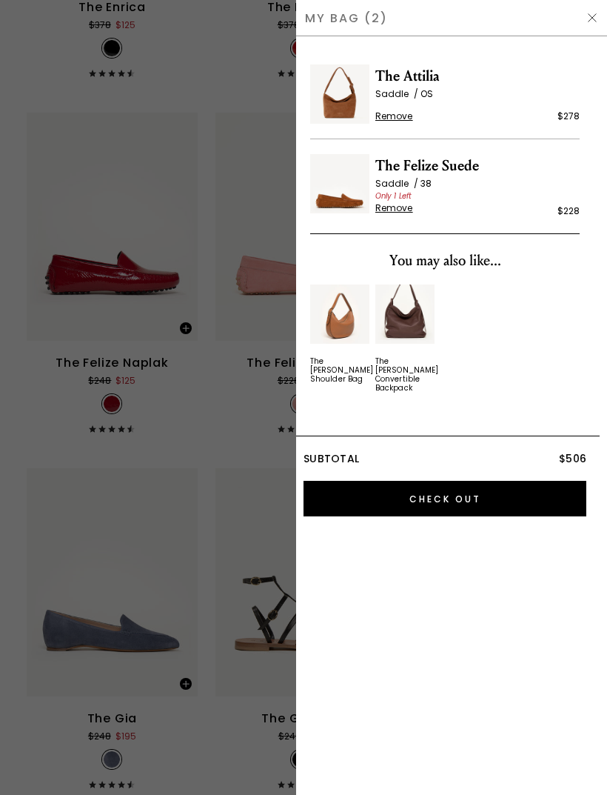
scroll to position [0, 0]
